Goal: Book appointment/travel/reservation

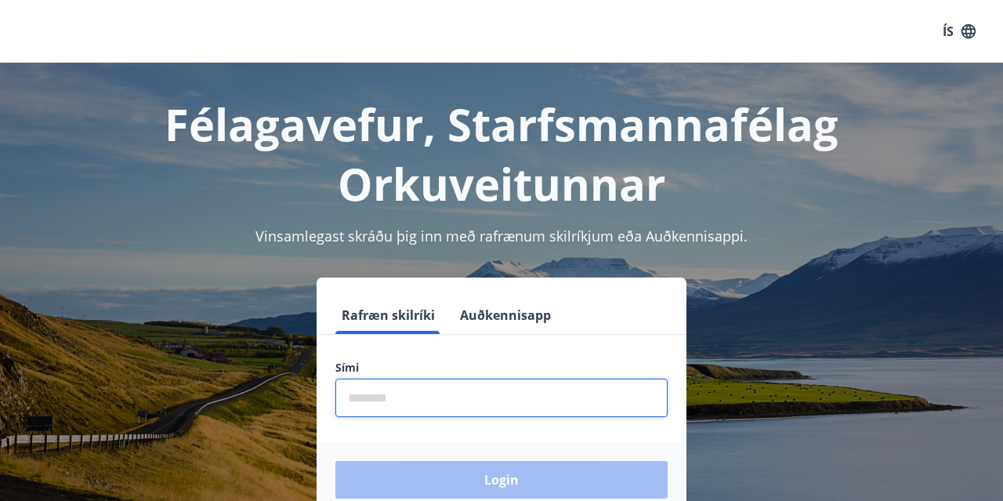
click at [465, 393] on input "phone" at bounding box center [502, 398] width 332 height 38
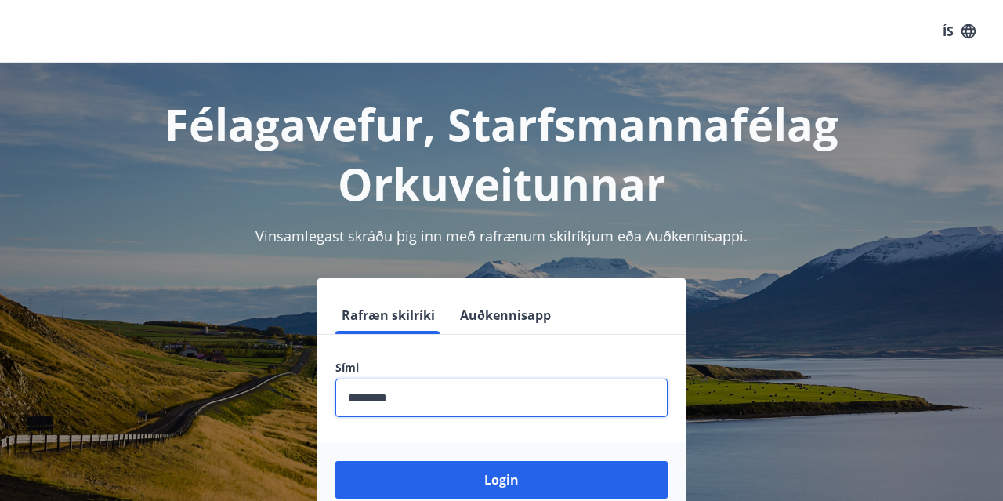
type input "********"
click at [336, 461] on button "Login" at bounding box center [502, 480] width 332 height 38
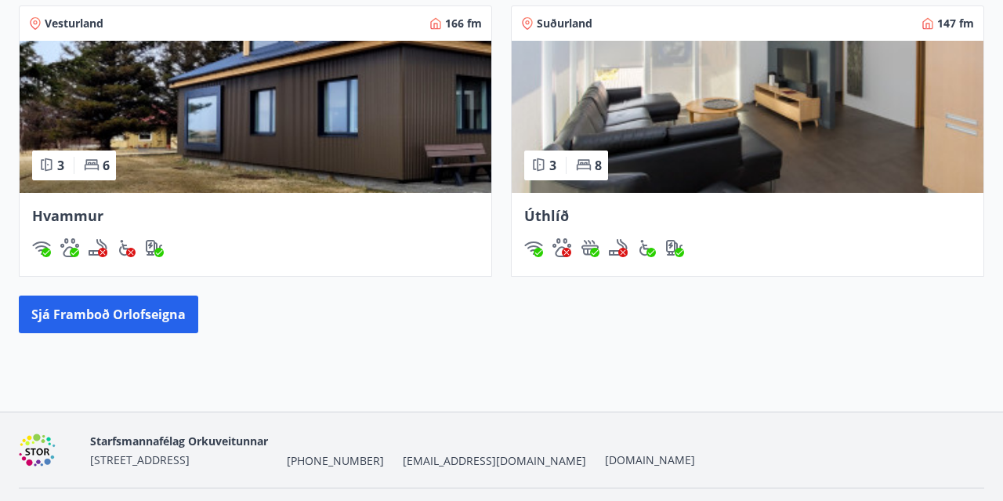
scroll to position [928, 0]
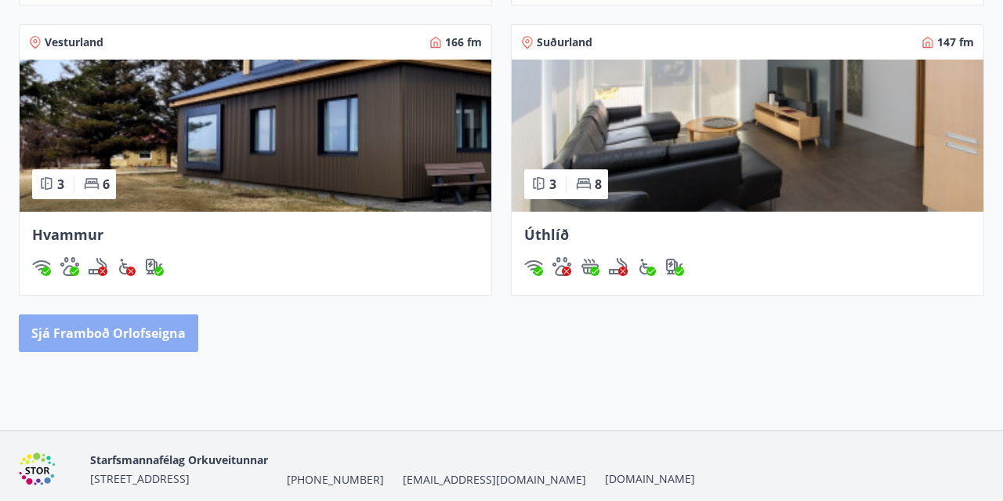
click at [122, 334] on button "Sjá framboð orlofseigna" at bounding box center [109, 333] width 180 height 38
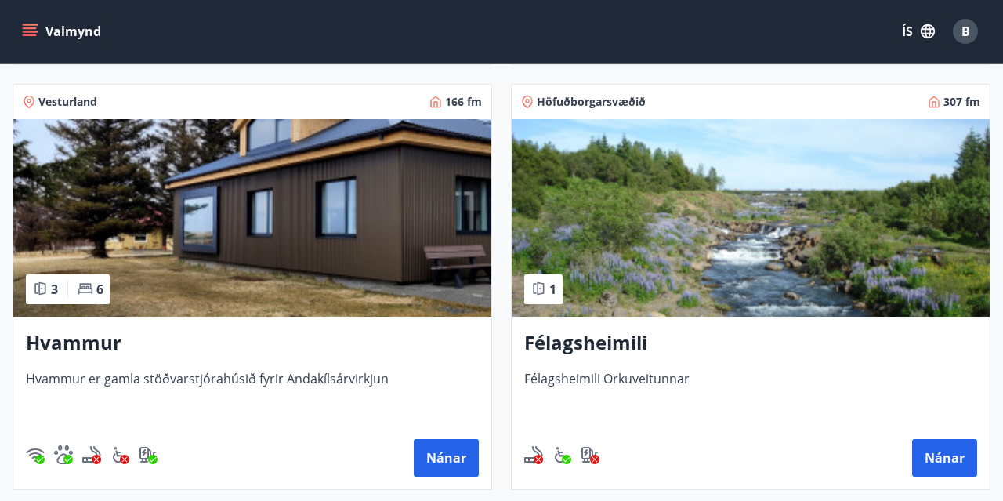
scroll to position [691, 0]
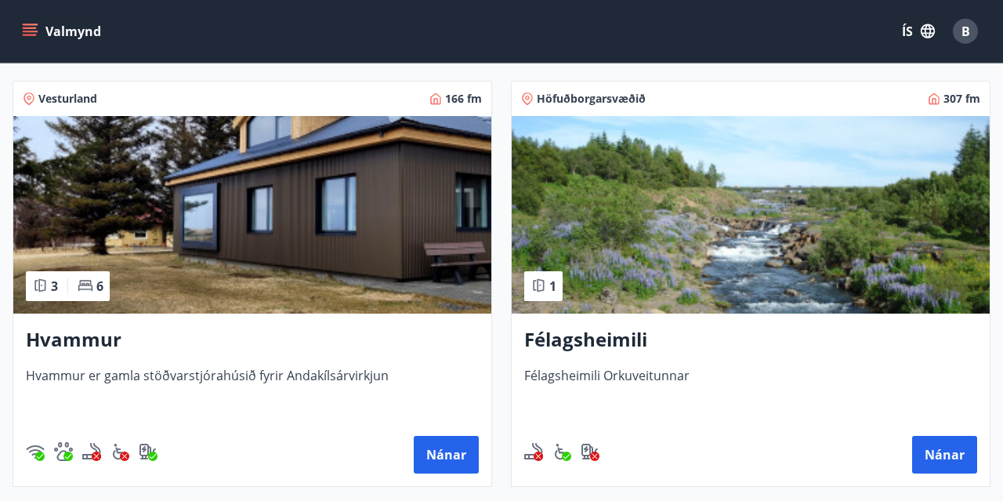
click at [334, 257] on img at bounding box center [252, 215] width 478 height 198
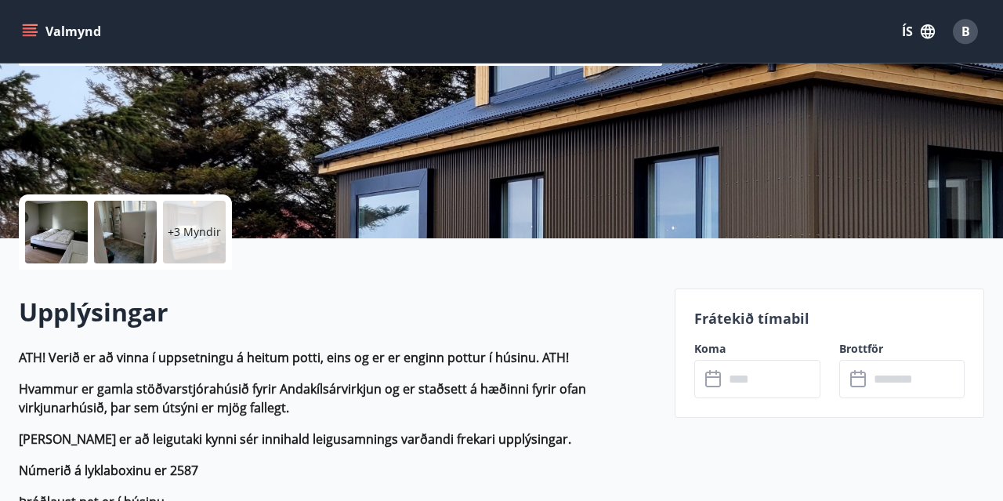
scroll to position [314, 0]
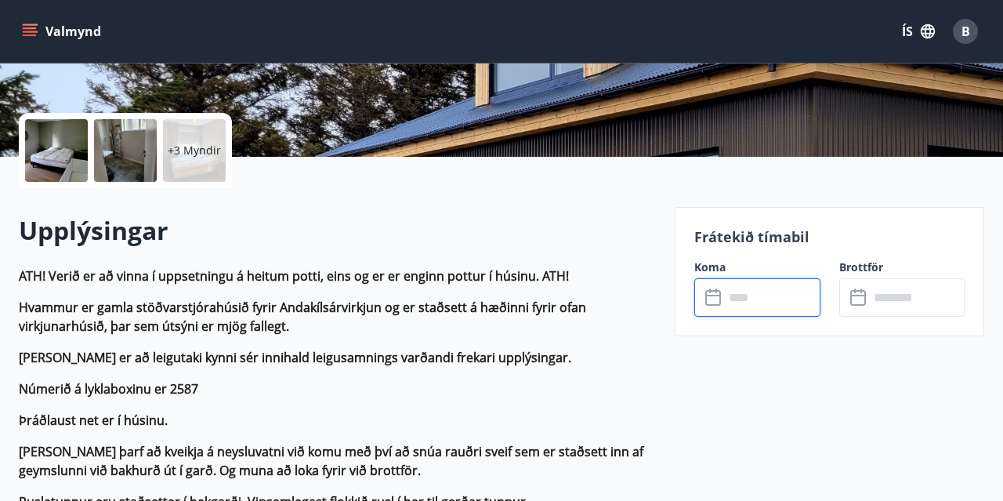
click at [735, 294] on input "text" at bounding box center [772, 297] width 96 height 38
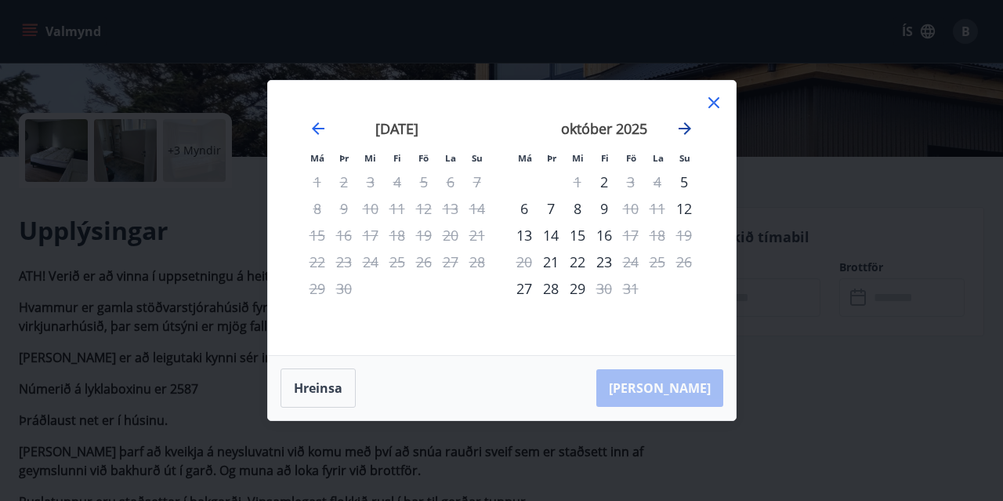
click at [686, 128] on icon "Move forward to switch to the next month." at bounding box center [685, 128] width 19 height 19
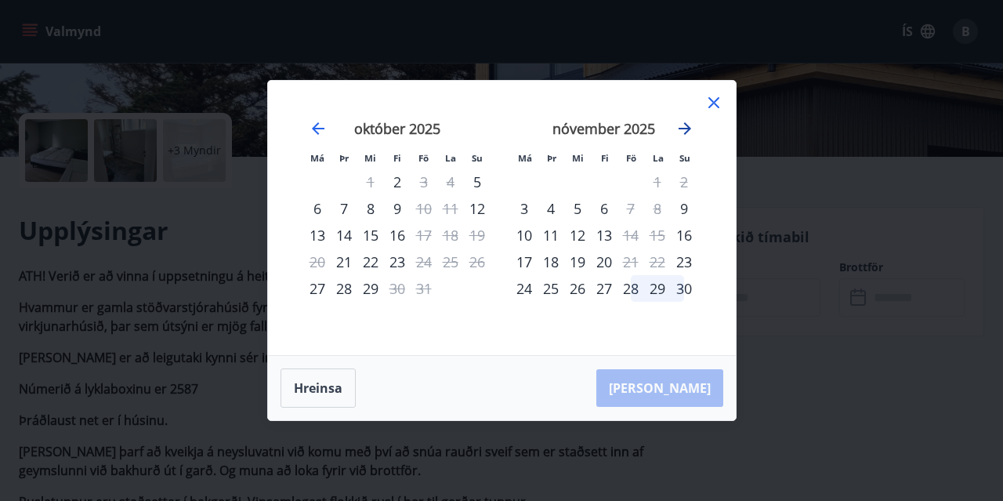
click at [686, 128] on icon "Move forward to switch to the next month." at bounding box center [685, 128] width 19 height 19
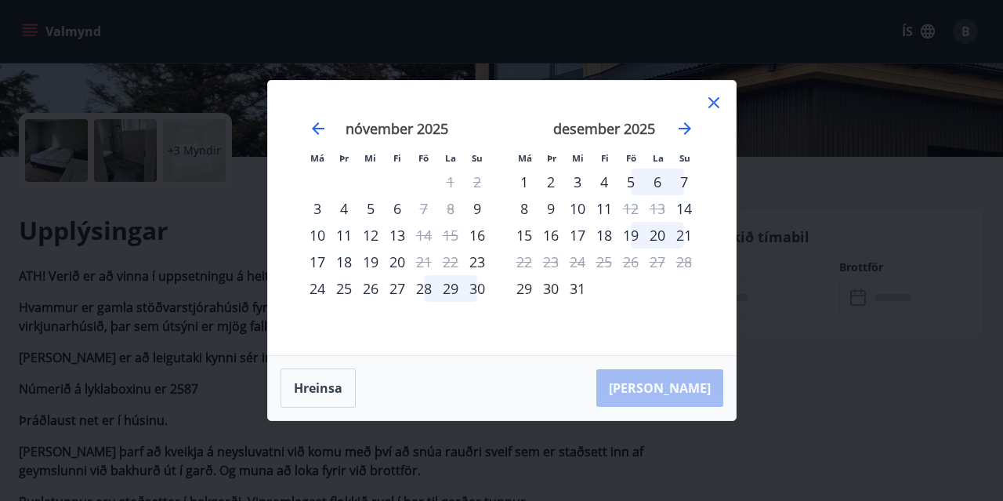
click at [716, 107] on icon at bounding box center [714, 102] width 19 height 19
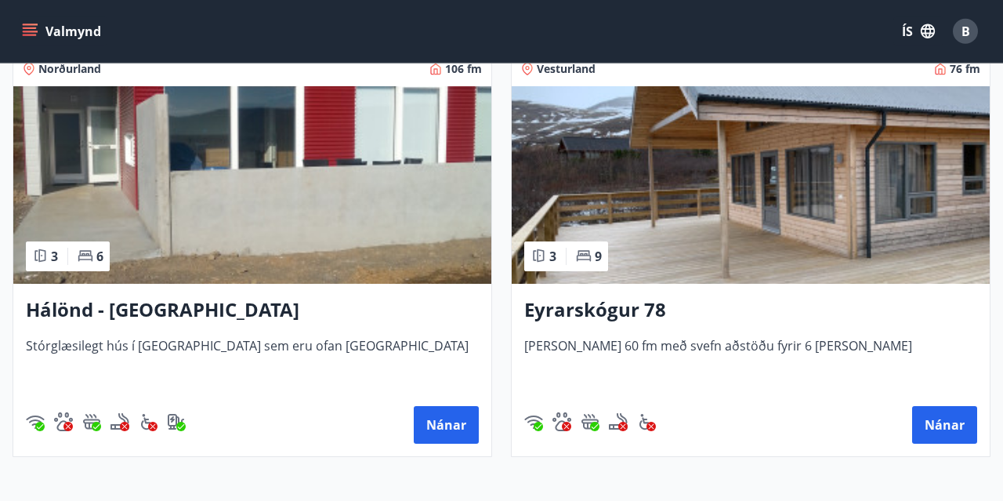
scroll to position [1147, 0]
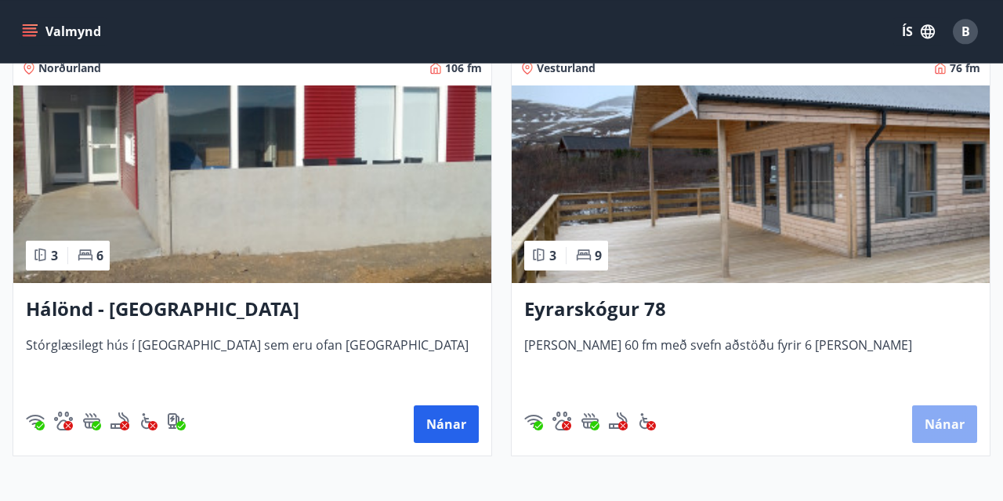
click at [956, 420] on button "Nánar" at bounding box center [944, 424] width 65 height 38
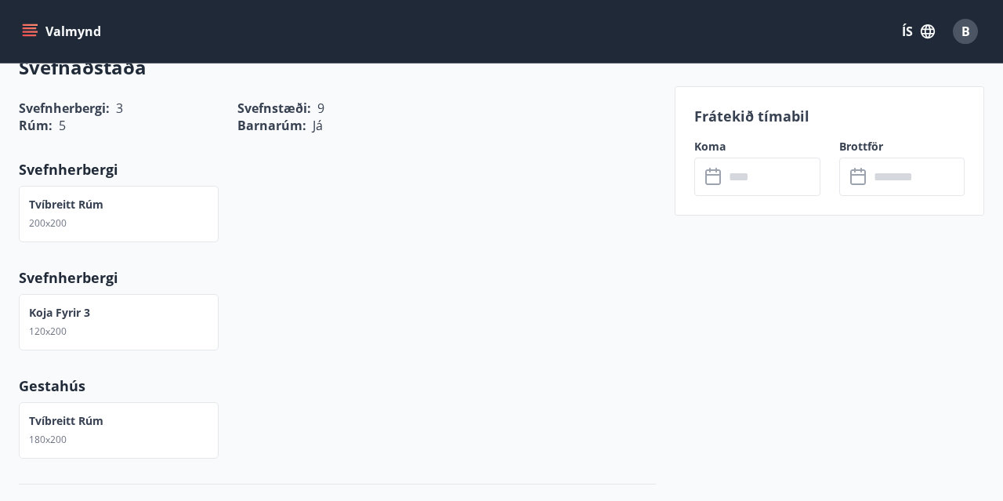
scroll to position [2406, 0]
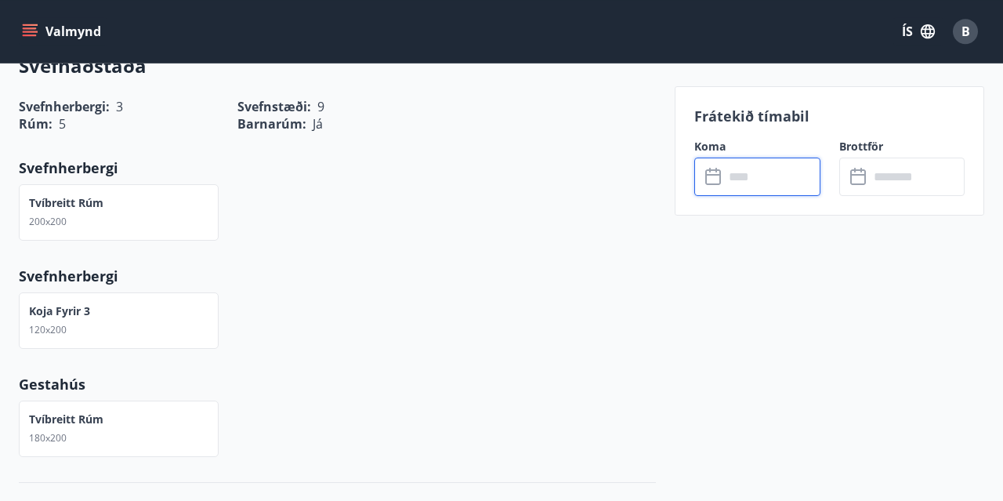
click at [782, 169] on input "text" at bounding box center [772, 177] width 96 height 38
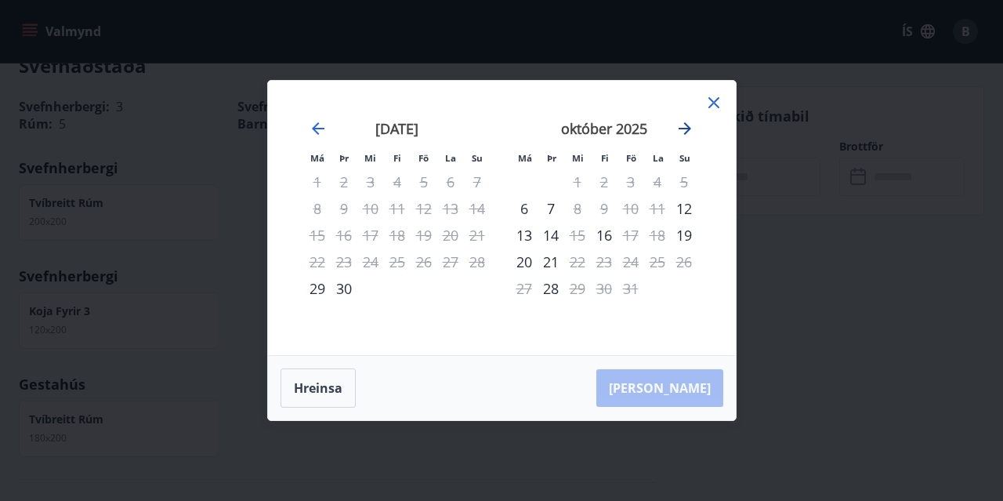
click at [691, 125] on icon "Move forward to switch to the next month." at bounding box center [685, 128] width 19 height 19
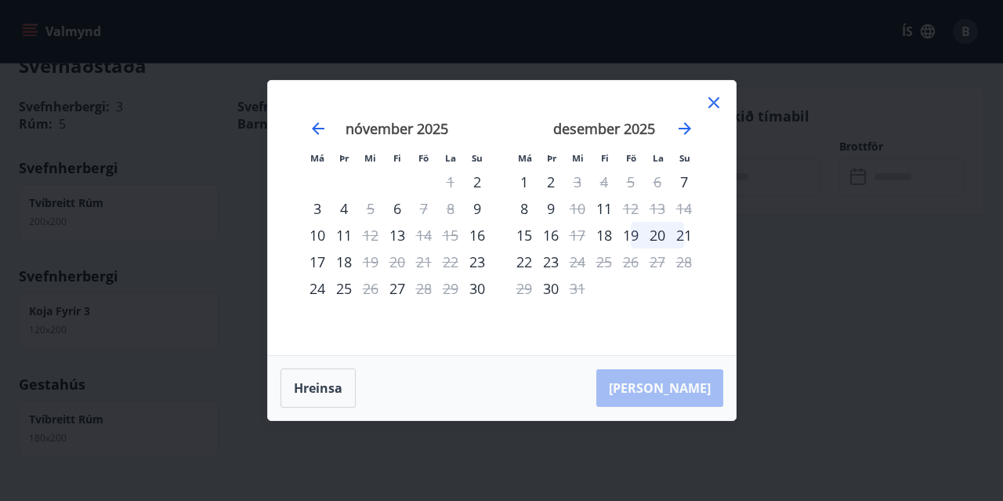
click at [715, 101] on icon at bounding box center [714, 102] width 11 height 11
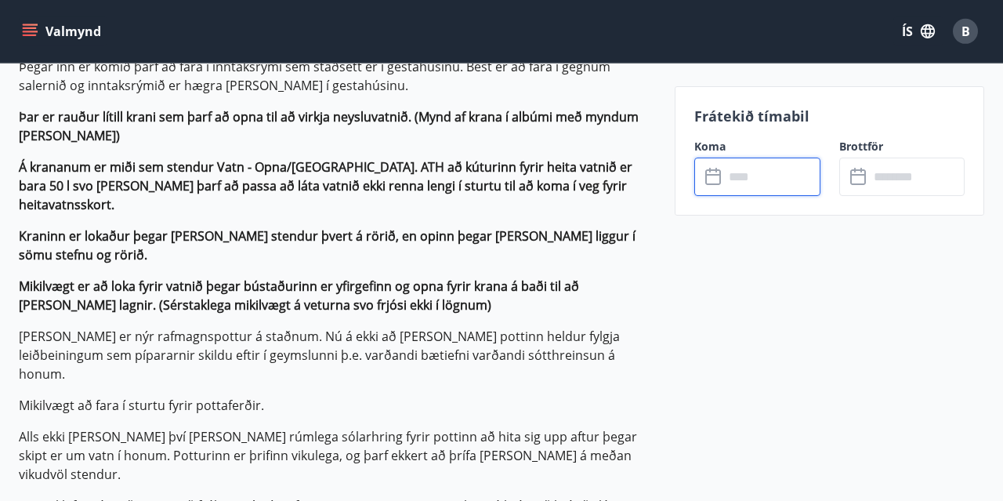
scroll to position [1253, 0]
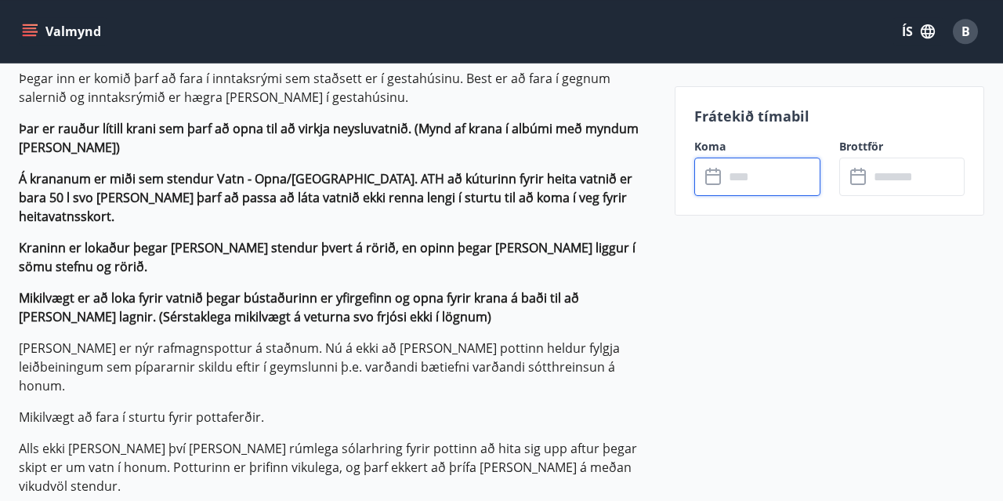
click at [38, 37] on button "Valmynd" at bounding box center [63, 31] width 89 height 28
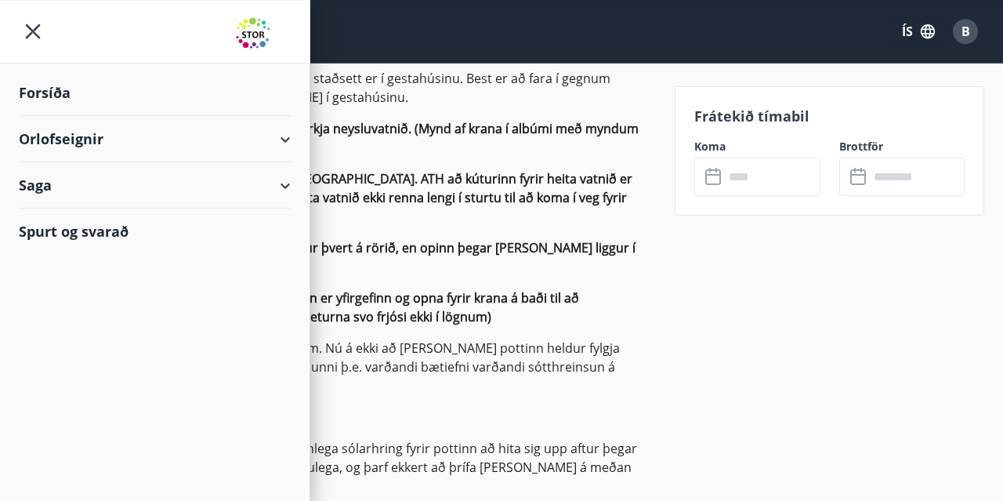
click at [286, 139] on div "Orlofseignir" at bounding box center [155, 139] width 272 height 46
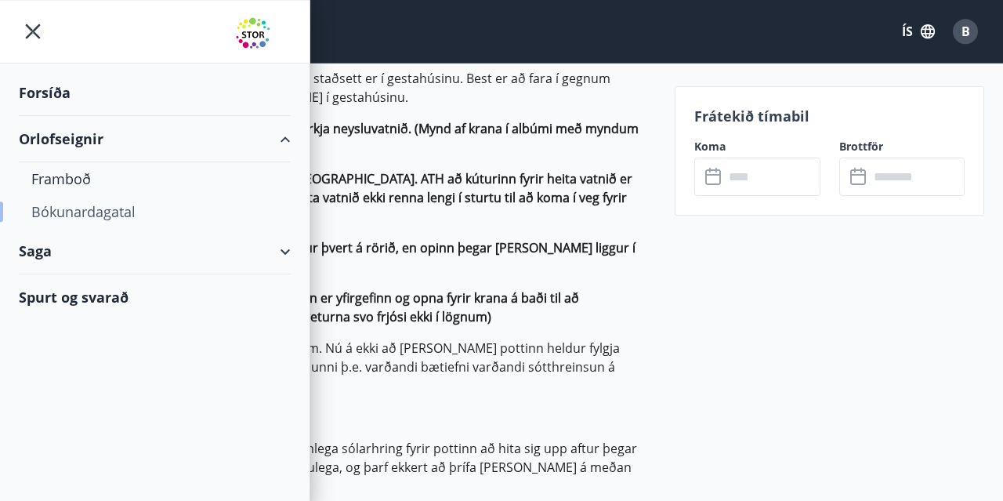
click at [103, 211] on div "Bókunardagatal" at bounding box center [154, 211] width 247 height 33
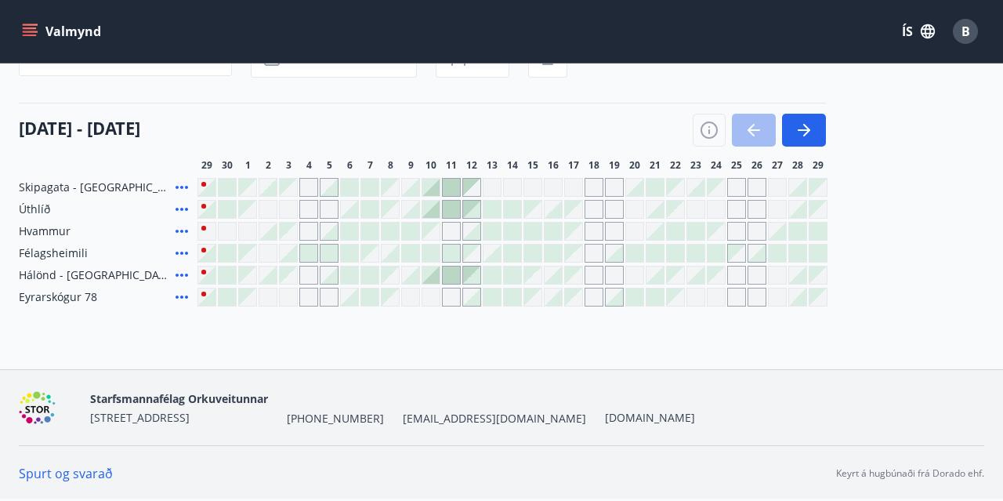
scroll to position [149, 0]
click at [186, 228] on icon at bounding box center [181, 232] width 19 height 19
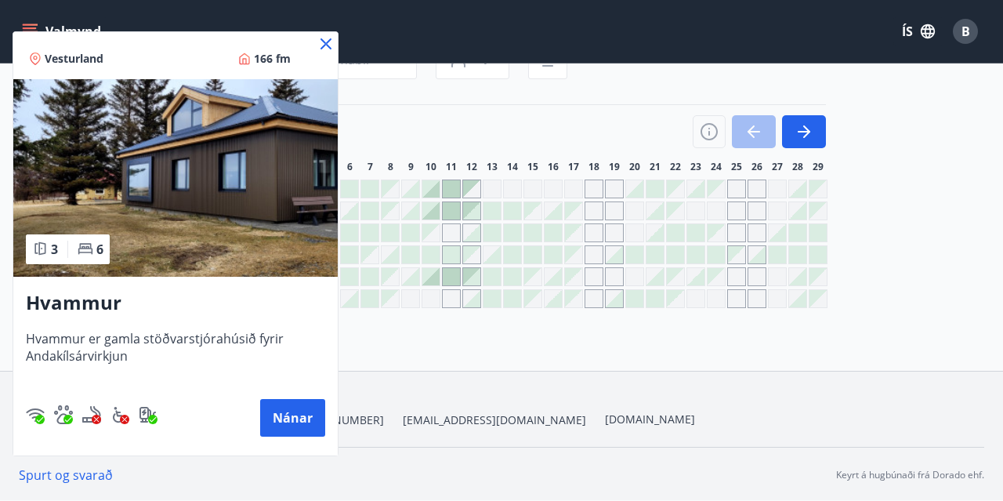
click at [321, 42] on icon at bounding box center [326, 43] width 19 height 19
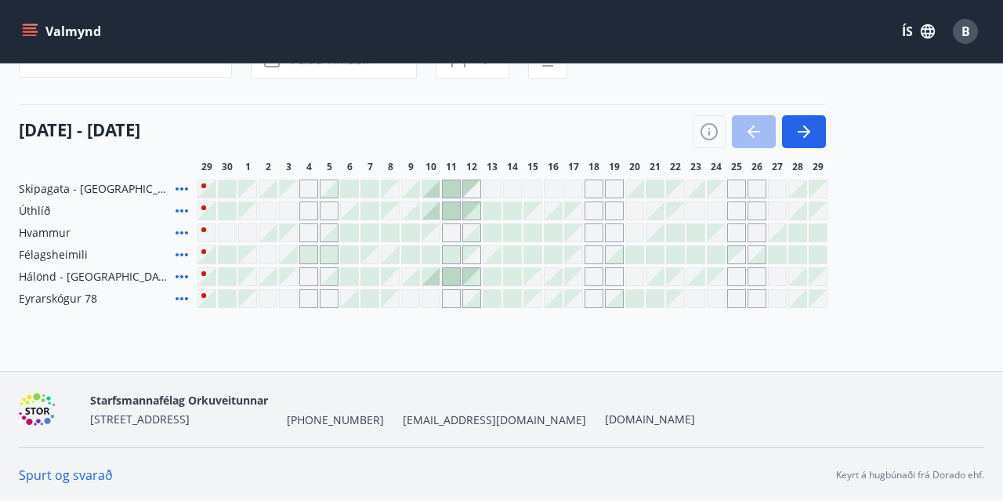
click at [596, 225] on div "Gráir dagar eru ekki bókanlegir" at bounding box center [594, 232] width 19 height 19
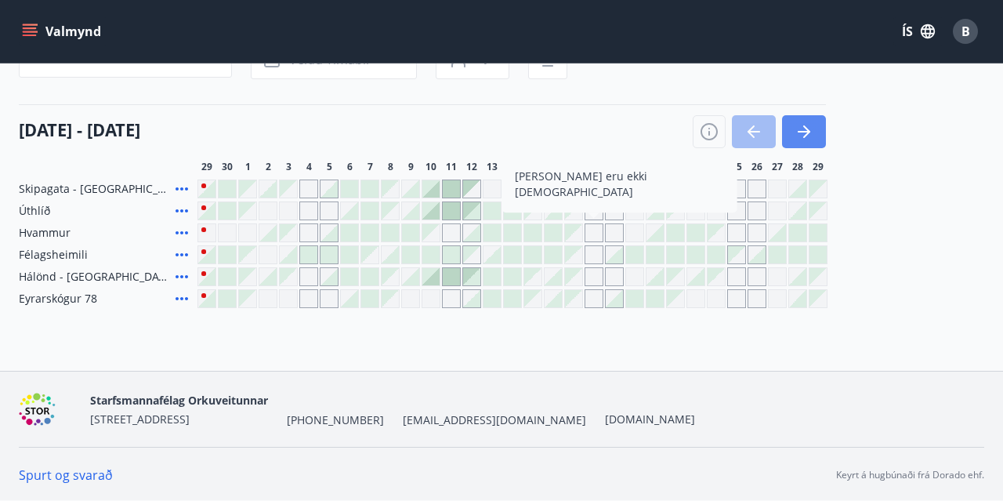
click at [800, 137] on icon "button" at bounding box center [804, 131] width 19 height 19
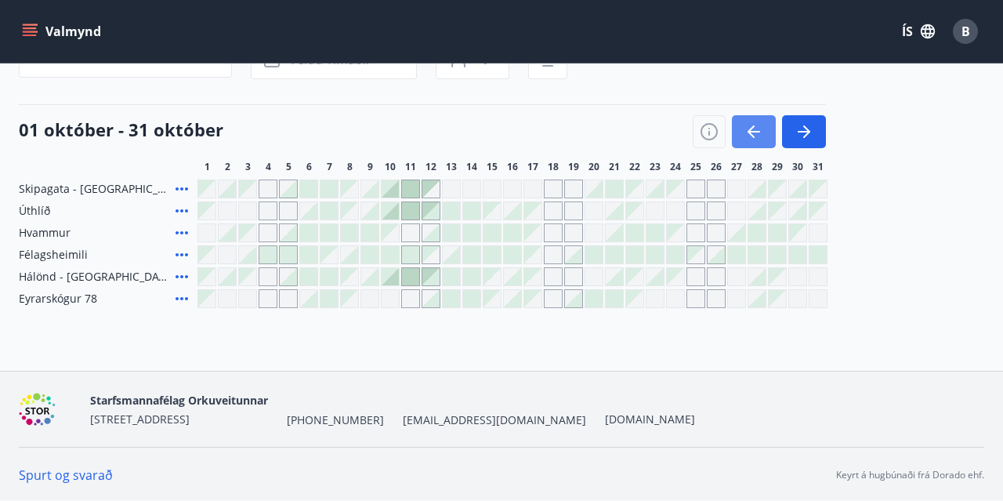
click at [763, 127] on icon "button" at bounding box center [754, 131] width 19 height 19
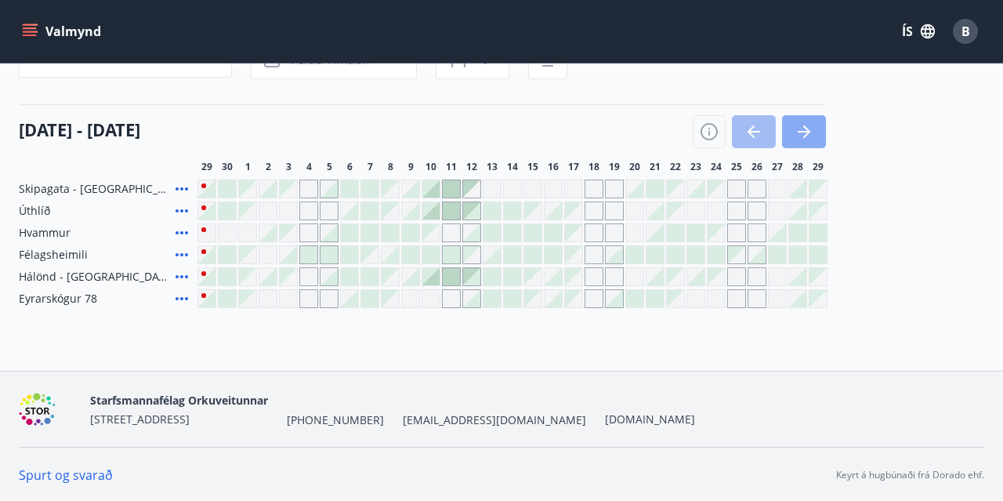
click at [813, 126] on icon "button" at bounding box center [804, 131] width 19 height 19
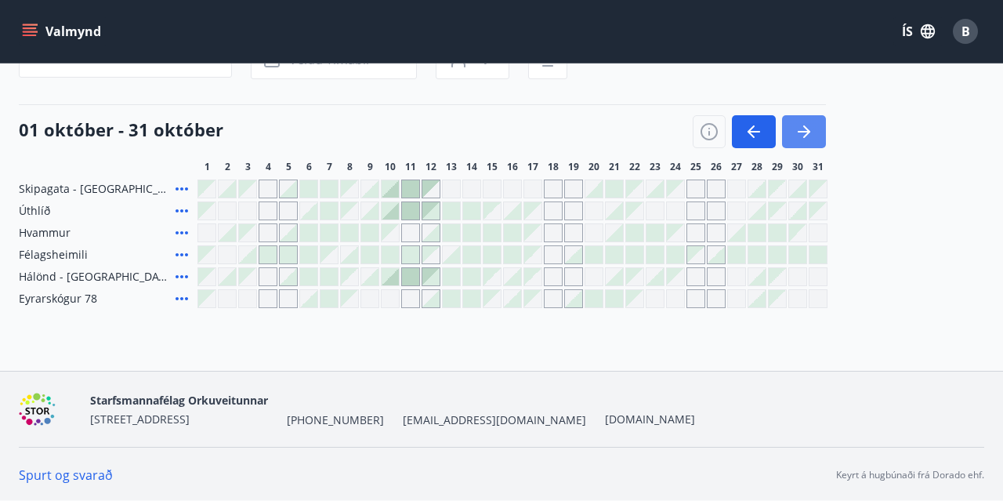
click at [813, 126] on icon "button" at bounding box center [804, 131] width 19 height 19
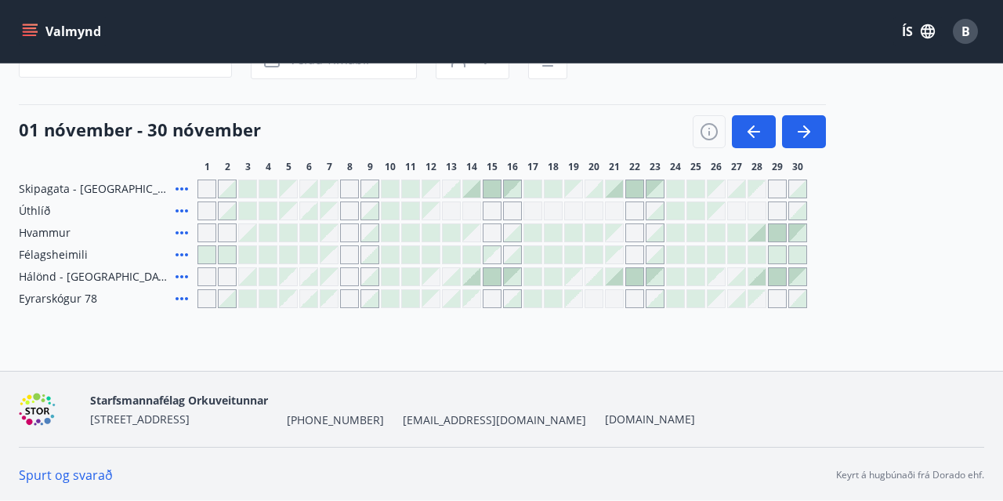
click at [956, 173] on div "Svæði Allt Dagsetningar Veldu tímabil Svefnstæði +1 [DATE] - [DATE] 1 2 3 4 5 6…" at bounding box center [502, 164] width 966 height 287
click at [813, 134] on icon "button" at bounding box center [804, 131] width 19 height 19
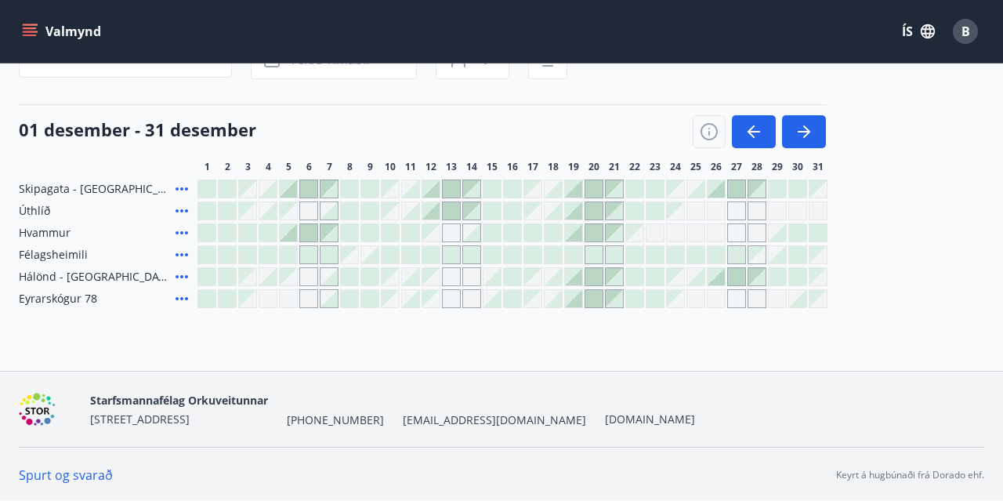
click at [25, 31] on icon "menu" at bounding box center [31, 32] width 17 height 2
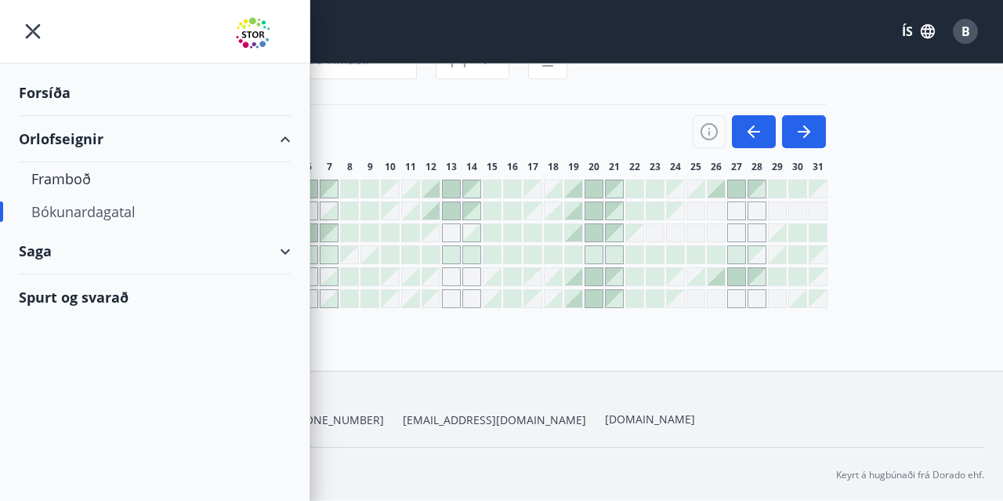
click at [125, 302] on div "Spurt og svarað" at bounding box center [155, 296] width 272 height 45
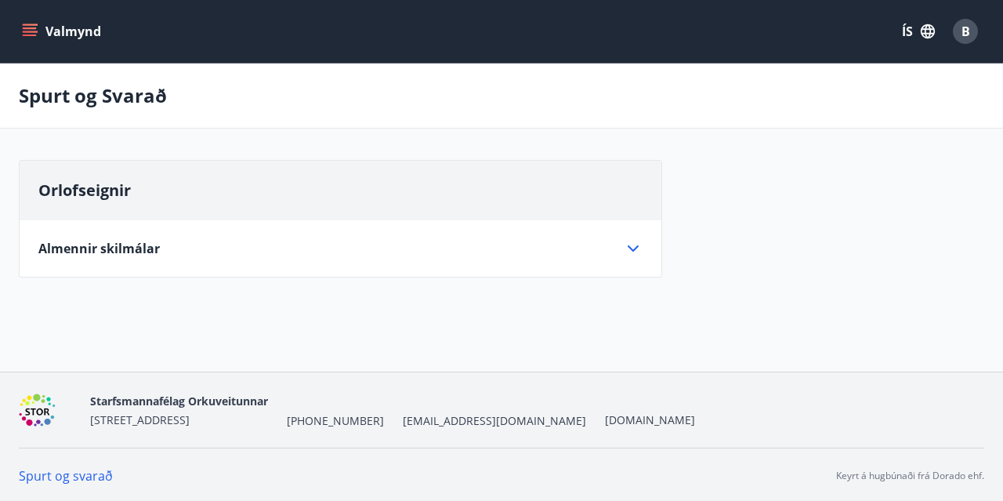
click at [299, 265] on div "Orlofseignir Almennir skilmálar Eignin er leigt með húsgögnum, borðbúnaði og öð…" at bounding box center [341, 219] width 644 height 118
click at [641, 245] on icon at bounding box center [633, 248] width 19 height 19
